Goal: Task Accomplishment & Management: Complete application form

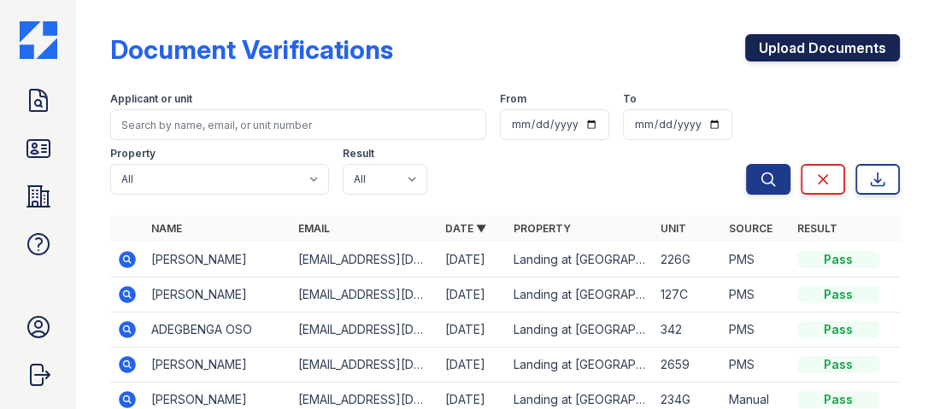
click at [773, 42] on link "Upload Documents" at bounding box center [822, 47] width 155 height 27
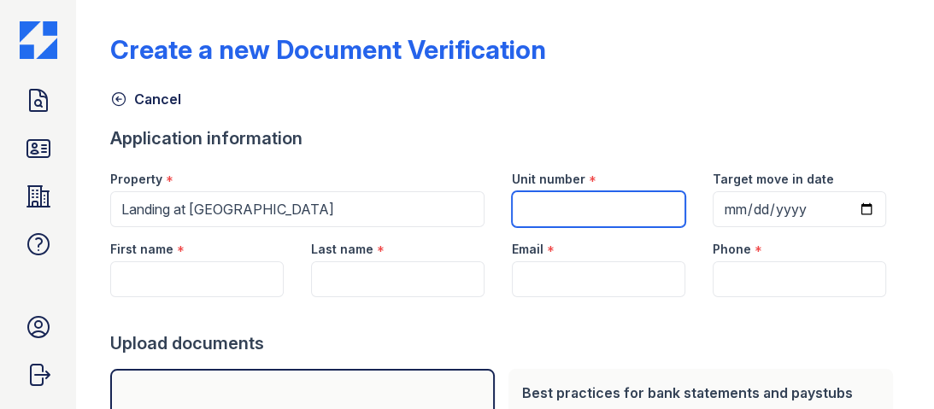
click at [639, 213] on input "Unit number" at bounding box center [598, 209] width 173 height 36
type input "119c"
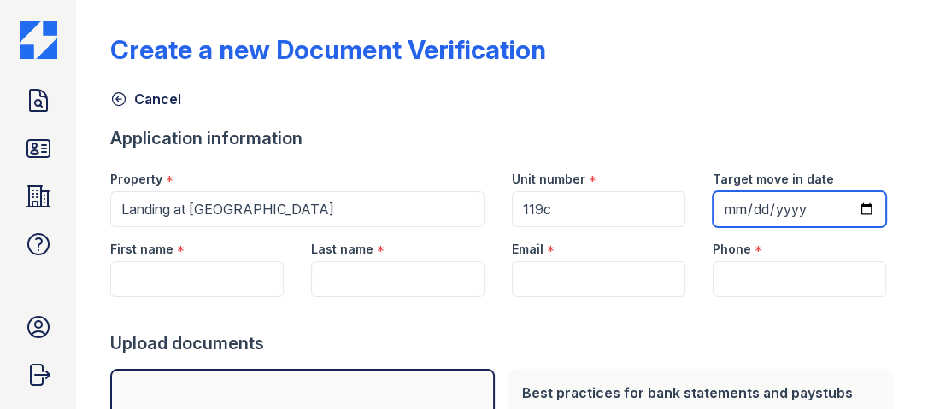
click at [734, 207] on input "Target move in date" at bounding box center [799, 209] width 173 height 36
type input "[DATE]"
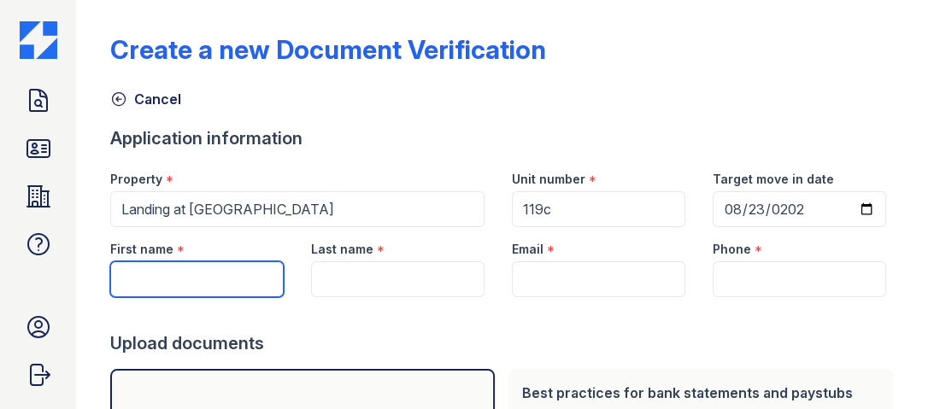
click at [171, 280] on input "First name" at bounding box center [196, 279] width 173 height 36
type input "[PERSON_NAME]"
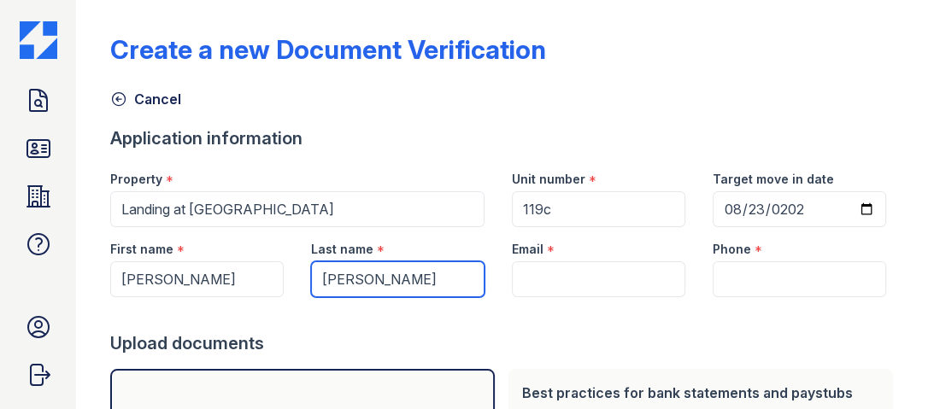
type input "[PERSON_NAME]"
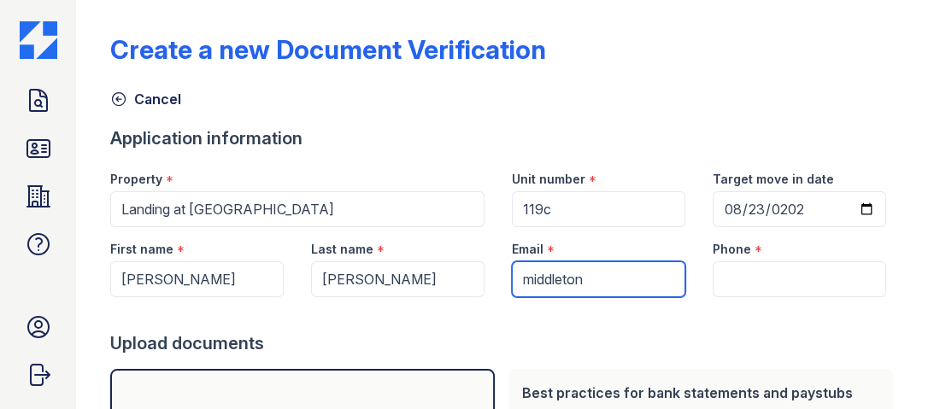
type input "middleton"
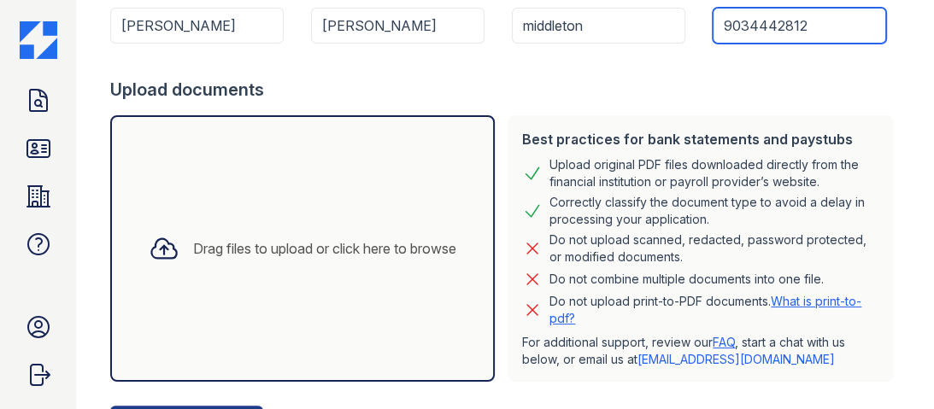
scroll to position [335, 0]
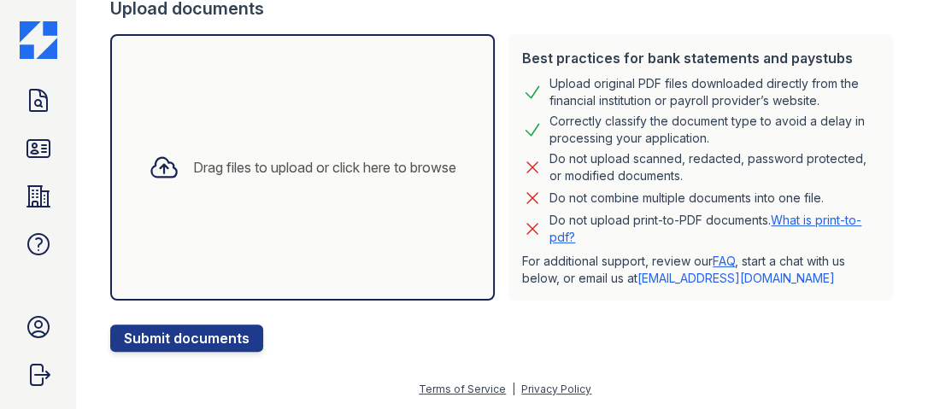
type input "9034442812"
click at [164, 166] on icon at bounding box center [164, 167] width 31 height 31
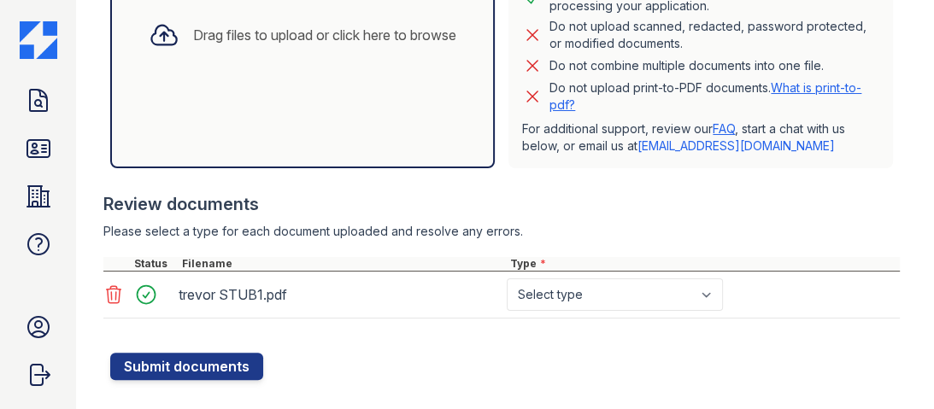
scroll to position [495, 0]
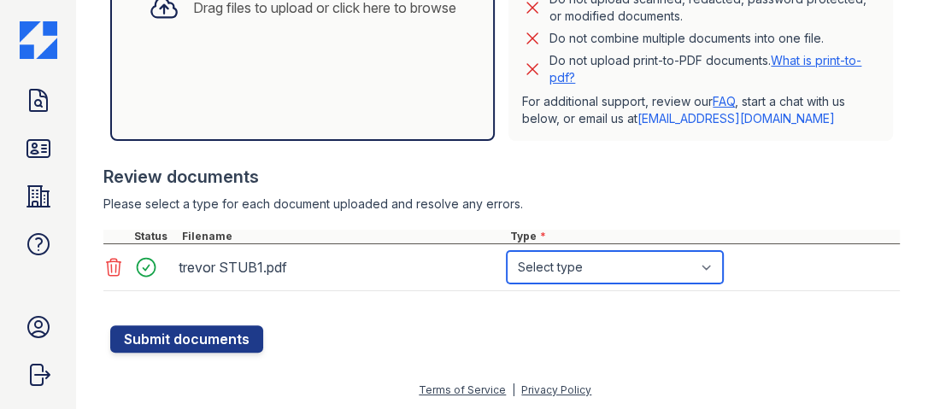
click at [584, 273] on select "Select type Paystub Bank Statement Offer Letter Tax Documents Benefit Award Let…" at bounding box center [615, 267] width 216 height 32
select select "paystub"
click at [507, 251] on select "Select type Paystub Bank Statement Offer Letter Tax Documents Benefit Award Let…" at bounding box center [615, 267] width 216 height 32
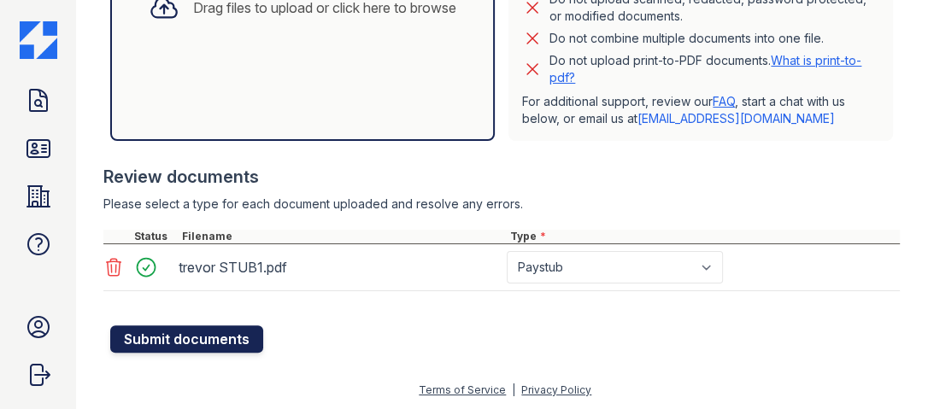
click at [219, 335] on button "Submit documents" at bounding box center [186, 339] width 153 height 27
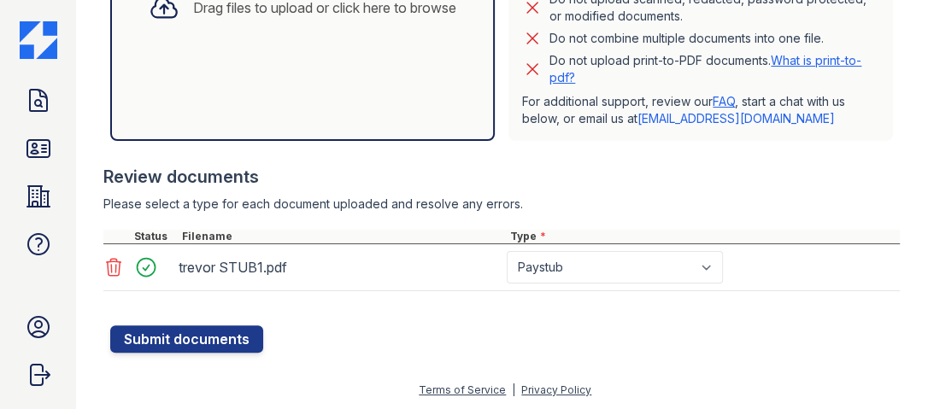
scroll to position [261, 0]
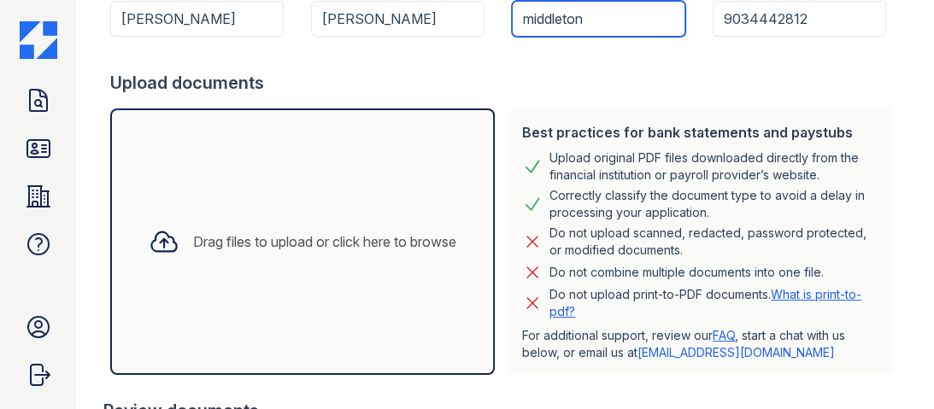
click at [588, 17] on input "middleton" at bounding box center [598, 19] width 173 height 36
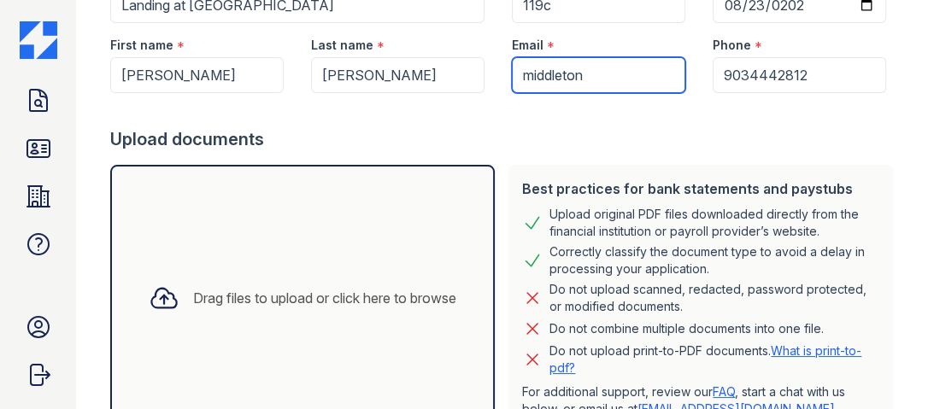
scroll to position [192, 0]
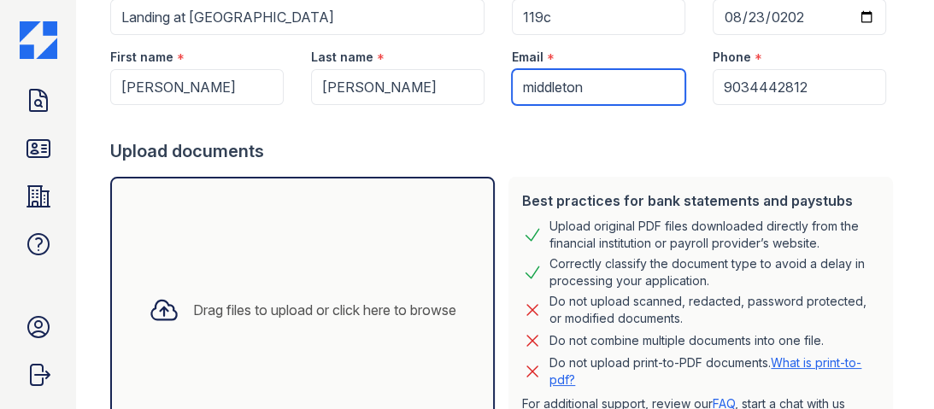
drag, startPoint x: 590, startPoint y: 80, endPoint x: 426, endPoint y: 93, distance: 164.5
click at [427, 93] on div "First name * clarissa Last name * lee Email * middleton Phone * 9034442812" at bounding box center [498, 70] width 803 height 70
type input "[EMAIL_ADDRESS][DOMAIN_NAME]"
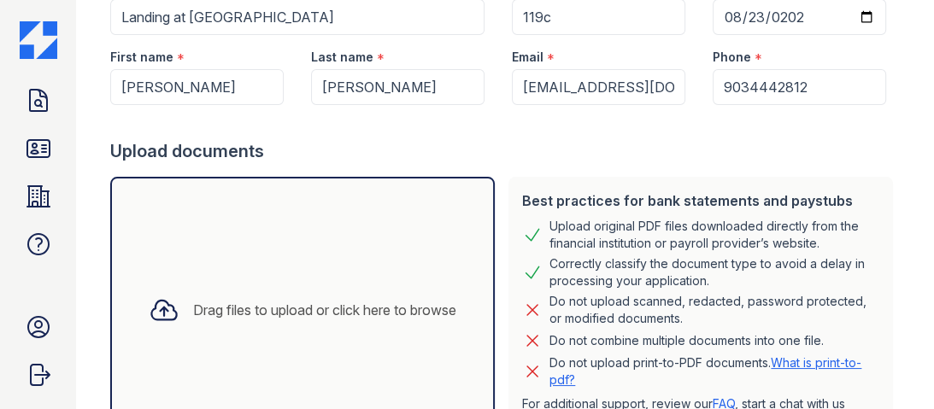
click at [246, 333] on div "Drag files to upload or click here to browse" at bounding box center [302, 310] width 335 height 58
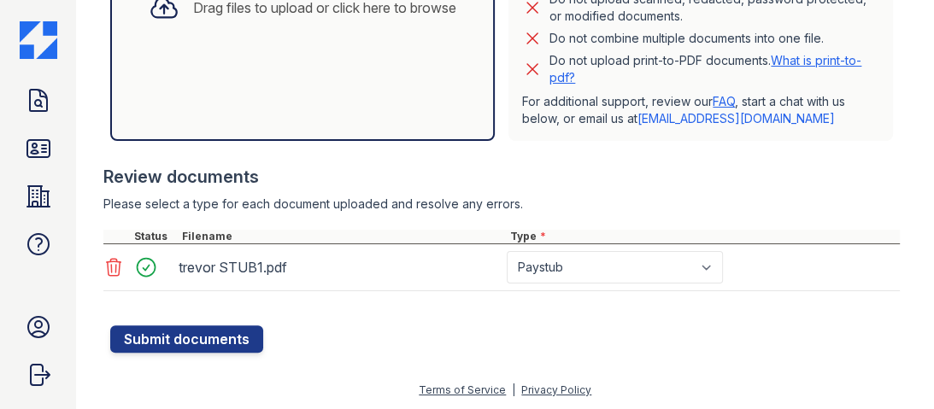
scroll to position [358, 0]
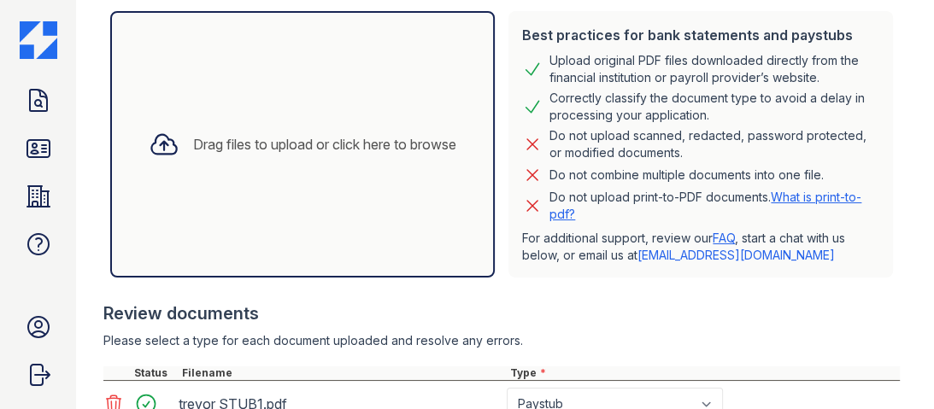
click at [158, 150] on icon at bounding box center [164, 144] width 31 height 31
click at [164, 147] on icon at bounding box center [164, 144] width 31 height 31
click at [153, 142] on icon at bounding box center [164, 145] width 25 height 20
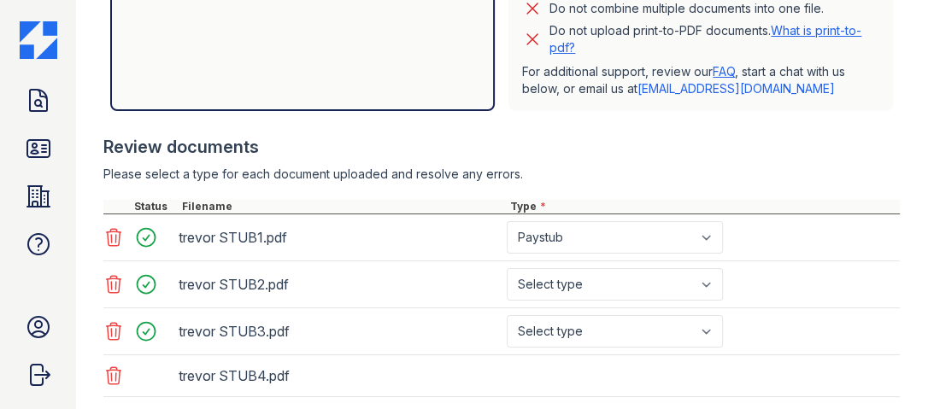
scroll to position [629, 0]
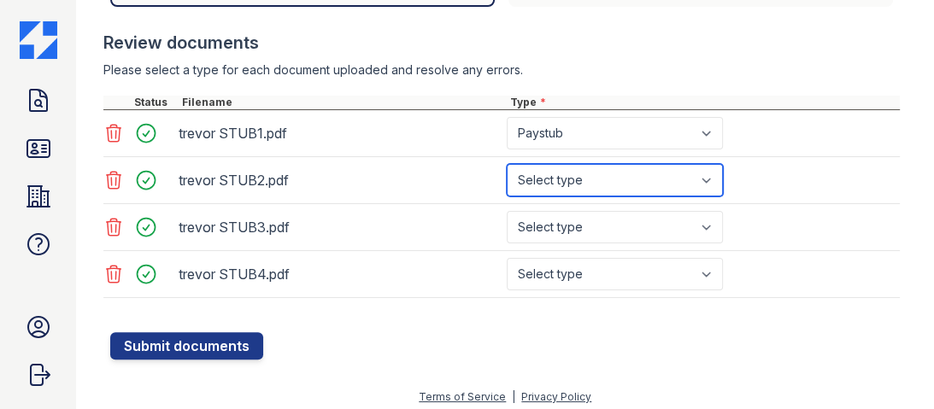
click at [606, 180] on select "Select type Paystub Bank Statement Offer Letter Tax Documents Benefit Award Let…" at bounding box center [615, 180] width 216 height 32
select select "paystub"
click at [507, 164] on select "Select type Paystub Bank Statement Offer Letter Tax Documents Benefit Award Let…" at bounding box center [615, 180] width 216 height 32
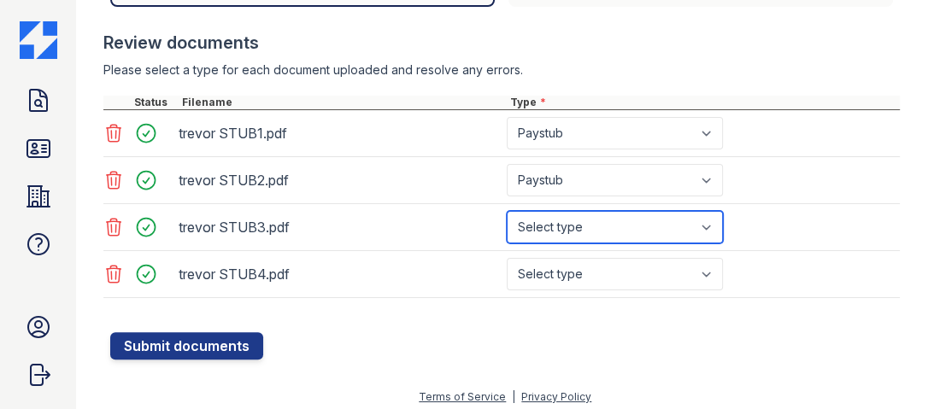
click at [585, 223] on select "Select type Paystub Bank Statement Offer Letter Tax Documents Benefit Award Let…" at bounding box center [615, 227] width 216 height 32
select select "paystub"
click at [507, 211] on select "Select type Paystub Bank Statement Offer Letter Tax Documents Benefit Award Let…" at bounding box center [615, 227] width 216 height 32
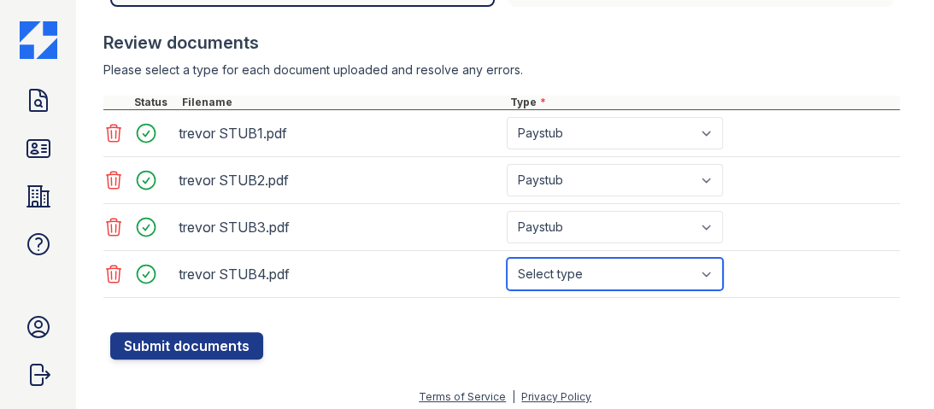
click at [584, 260] on select "Select type Paystub Bank Statement Offer Letter Tax Documents Benefit Award Let…" at bounding box center [615, 274] width 216 height 32
click at [507, 258] on select "Select type Paystub Bank Statement Offer Letter Tax Documents Benefit Award Let…" at bounding box center [615, 274] width 216 height 32
click at [578, 271] on select "Select type Paystub Bank Statement Offer Letter Tax Documents Benefit Award Let…" at bounding box center [615, 274] width 216 height 32
select select "paystub"
click at [507, 258] on select "Select type Paystub Bank Statement Offer Letter Tax Documents Benefit Award Let…" at bounding box center [615, 274] width 216 height 32
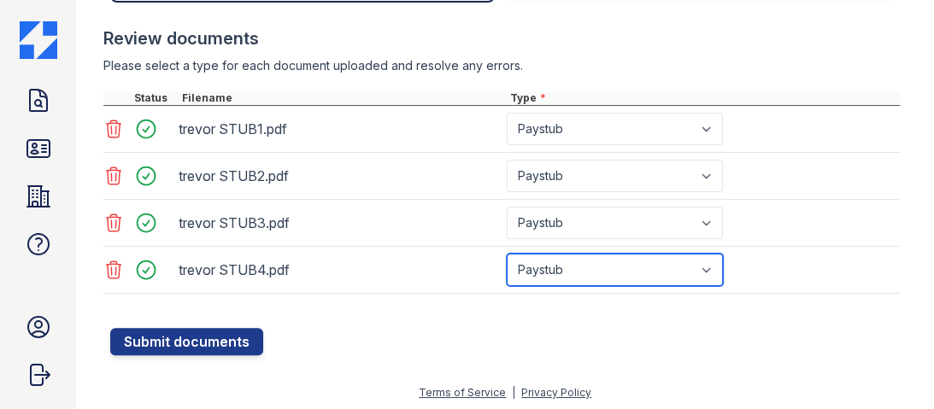
scroll to position [634, 0]
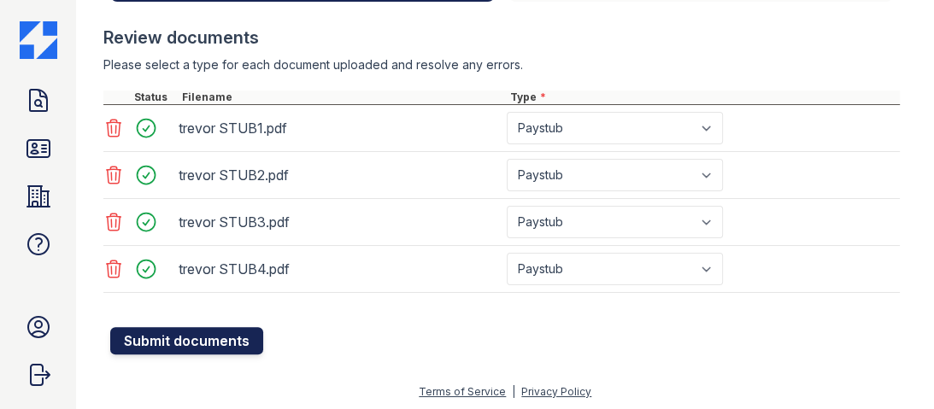
click at [175, 335] on button "Submit documents" at bounding box center [186, 340] width 153 height 27
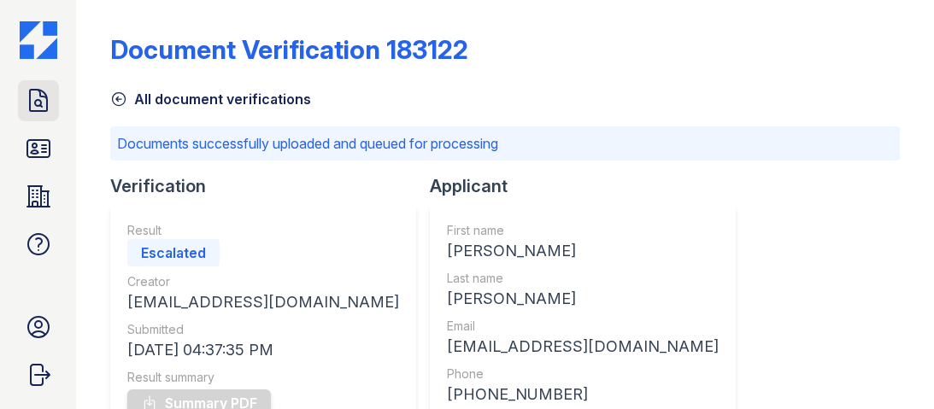
click at [38, 109] on icon at bounding box center [38, 100] width 17 height 21
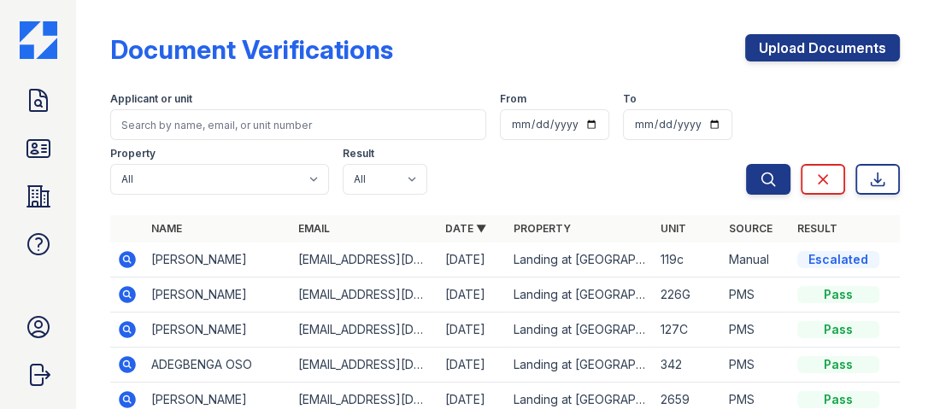
click at [811, 259] on div "Escalated" at bounding box center [838, 259] width 82 height 17
click at [130, 261] on icon at bounding box center [128, 259] width 17 height 17
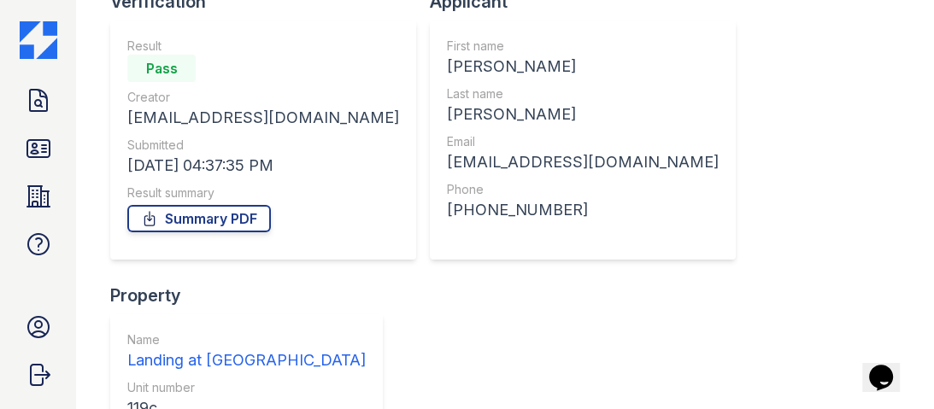
scroll to position [137, 0]
click at [185, 222] on link "Summary PDF" at bounding box center [199, 218] width 144 height 27
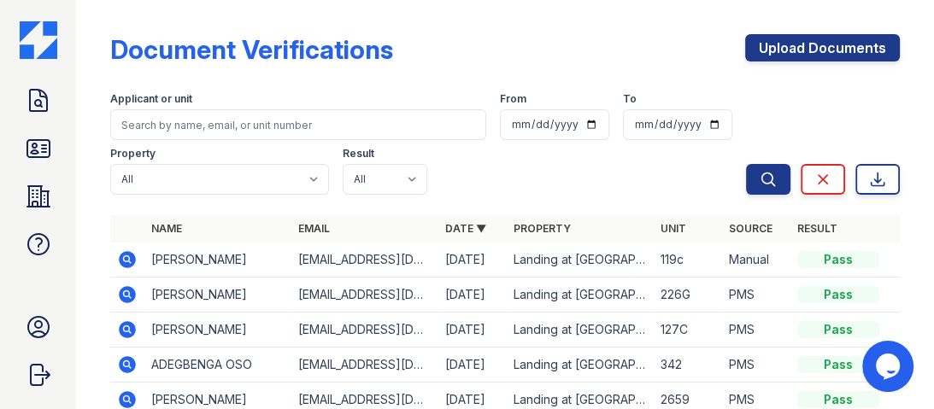
drag, startPoint x: 767, startPoint y: 50, endPoint x: 625, endPoint y: 87, distance: 147.6
click at [767, 50] on link "Upload Documents" at bounding box center [822, 47] width 155 height 27
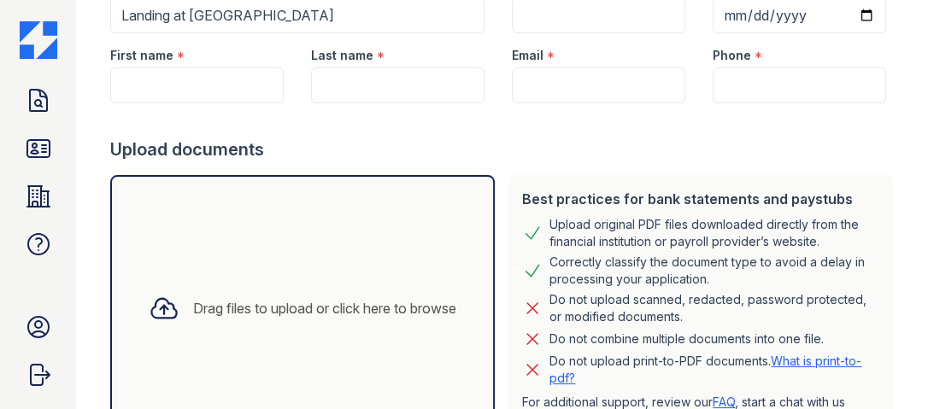
scroll to position [205, 0]
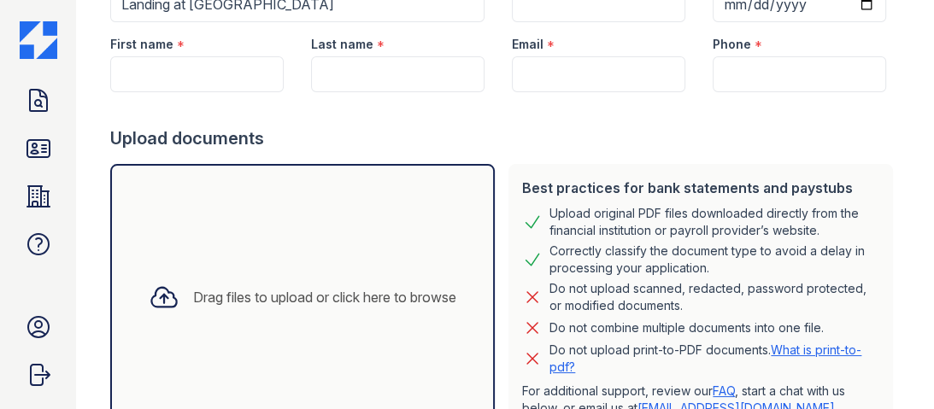
click at [160, 300] on icon at bounding box center [164, 297] width 31 height 31
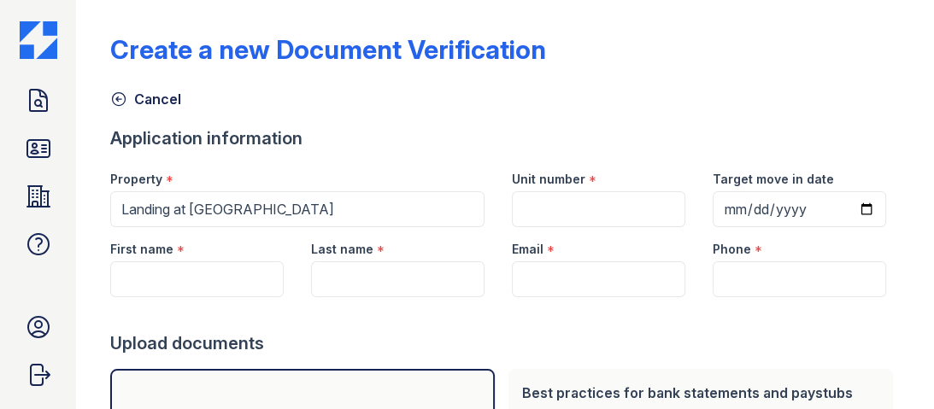
click at [620, 54] on div "Create a new Document Verification" at bounding box center [504, 56] width 789 height 44
